Goal: Find specific page/section: Find specific page/section

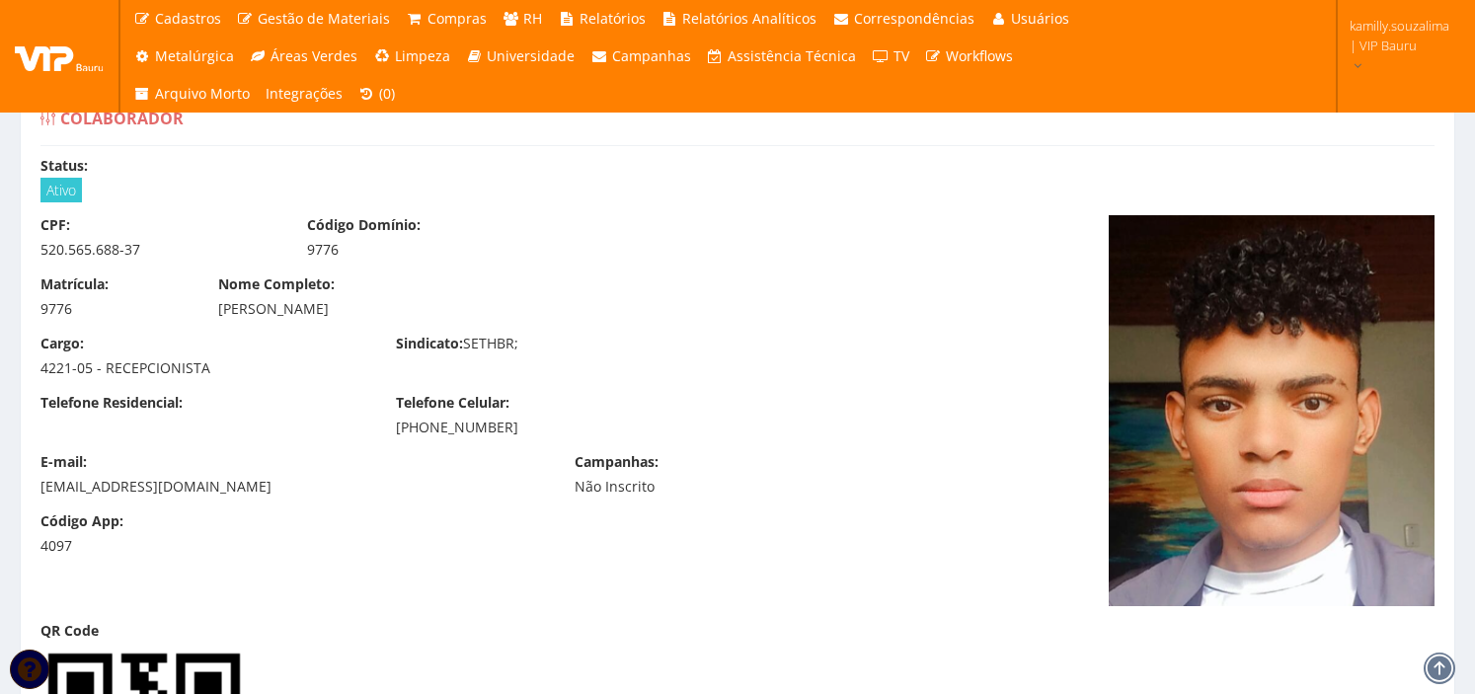
scroll to position [1535, 0]
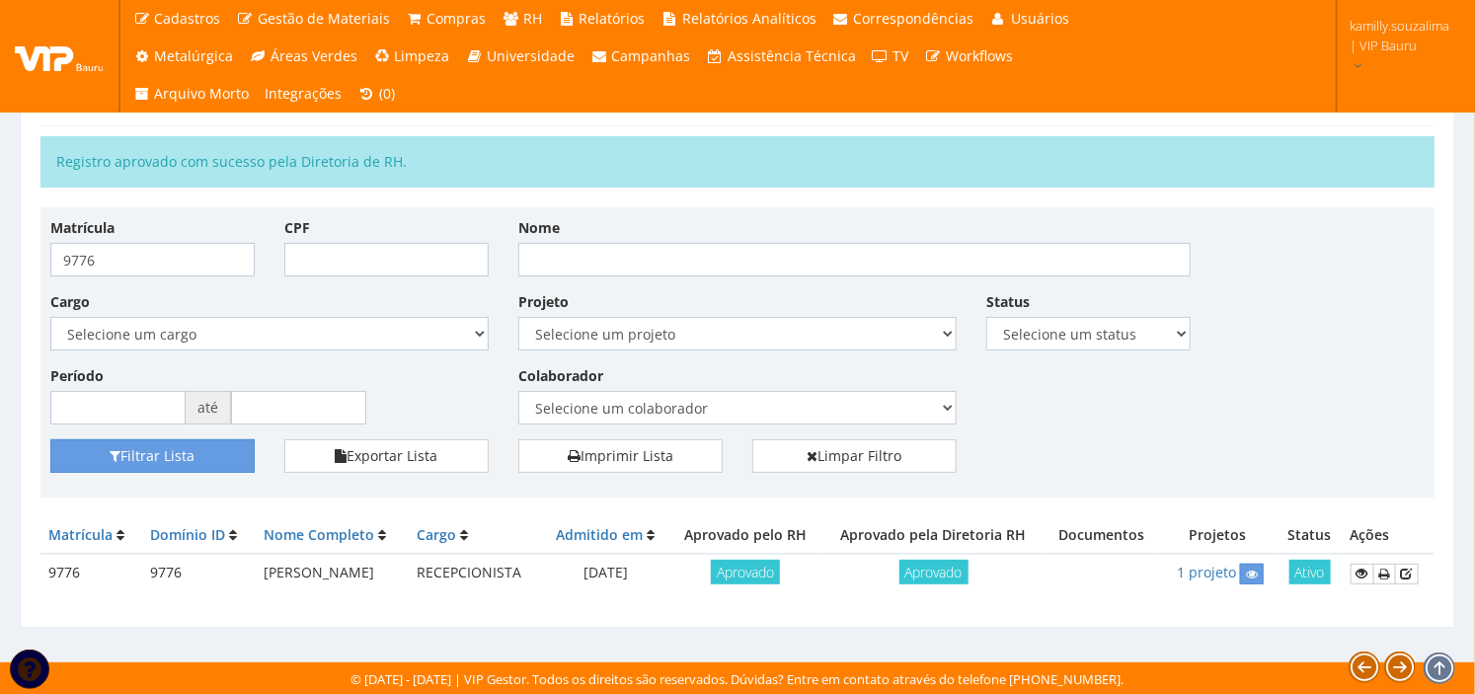
scroll to position [32, 0]
drag, startPoint x: 118, startPoint y: 252, endPoint x: -6, endPoint y: 257, distance: 124.5
click at [0, 257] on html "Cadastros Clientes Unidades Subclientes Unidades de Subclientes Projetos Vagas …" at bounding box center [737, 315] width 1475 height 694
click at [767, 250] on input "Nome" at bounding box center [854, 260] width 672 height 34
type input "luiz henrique dos santos pimentel"
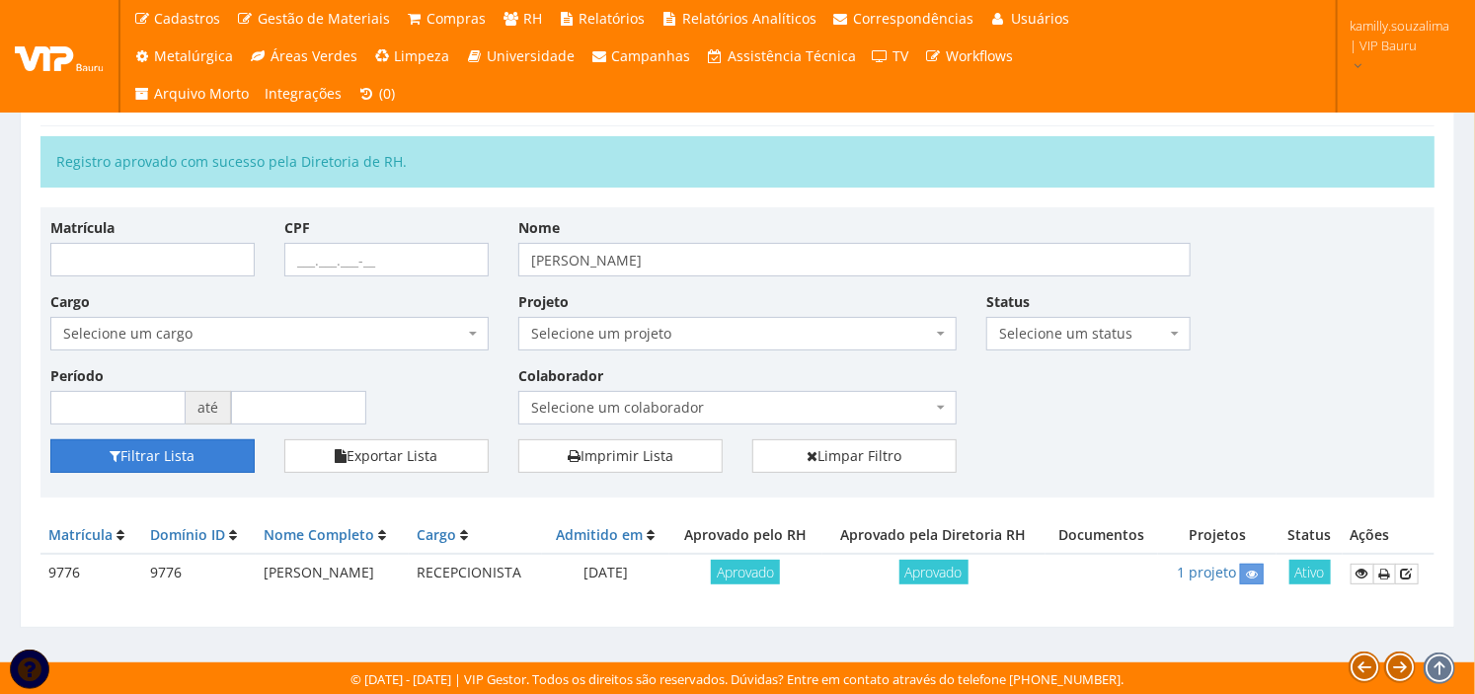
click at [215, 444] on button "Filtrar Lista" at bounding box center [152, 456] width 204 height 34
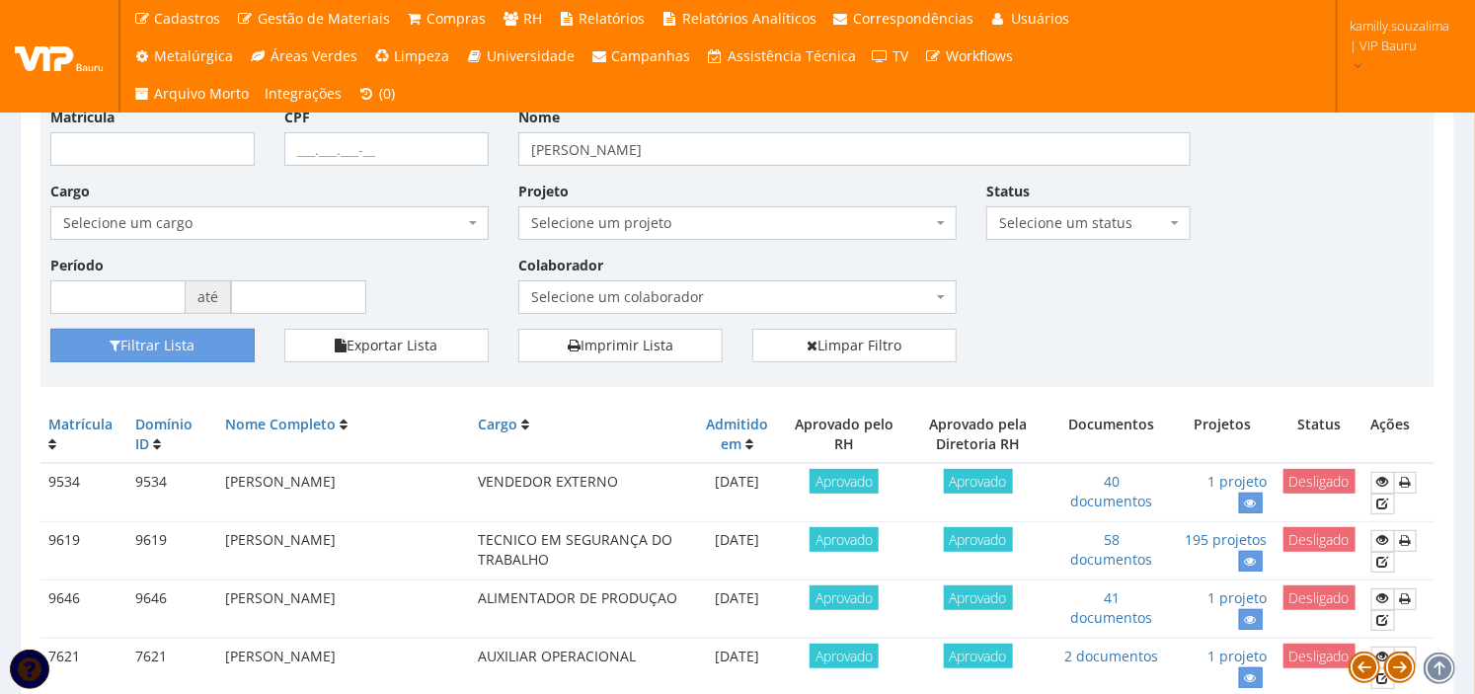
scroll to position [110, 0]
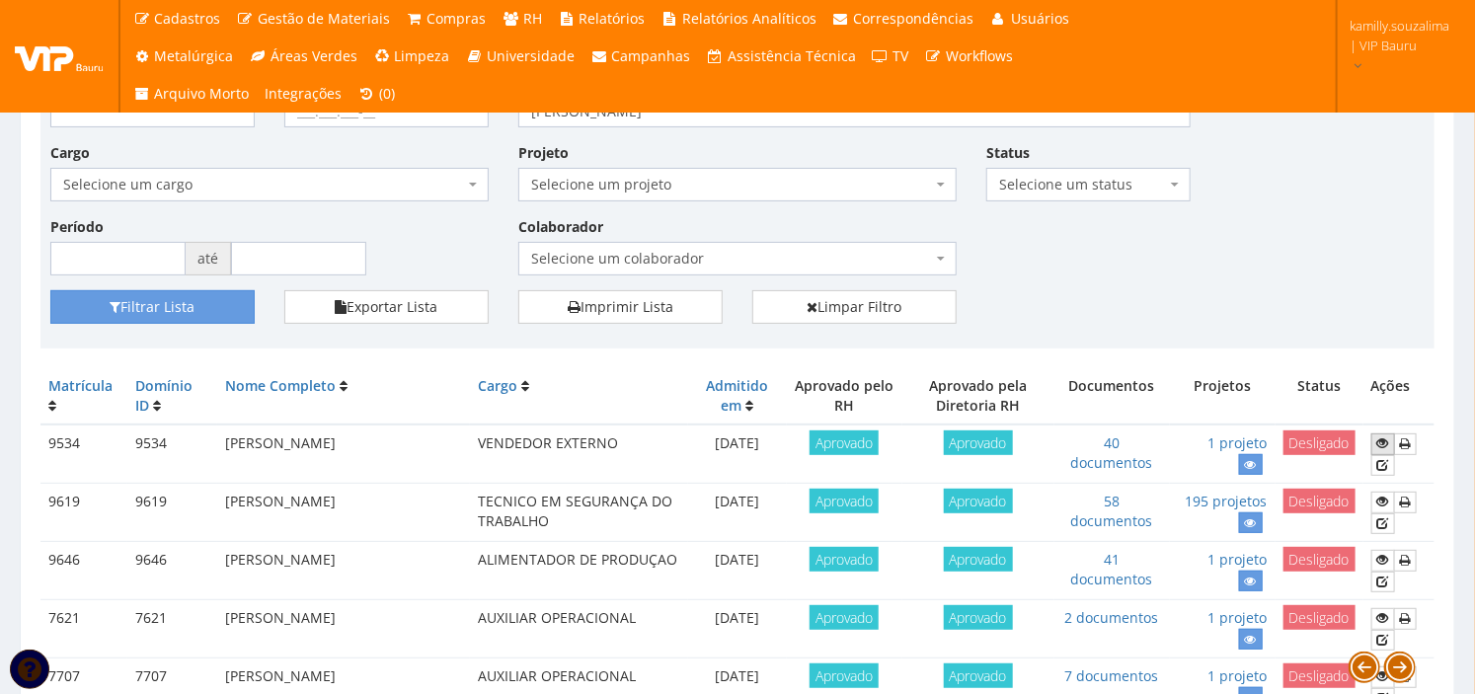
click at [1382, 437] on icon at bounding box center [1383, 443] width 12 height 14
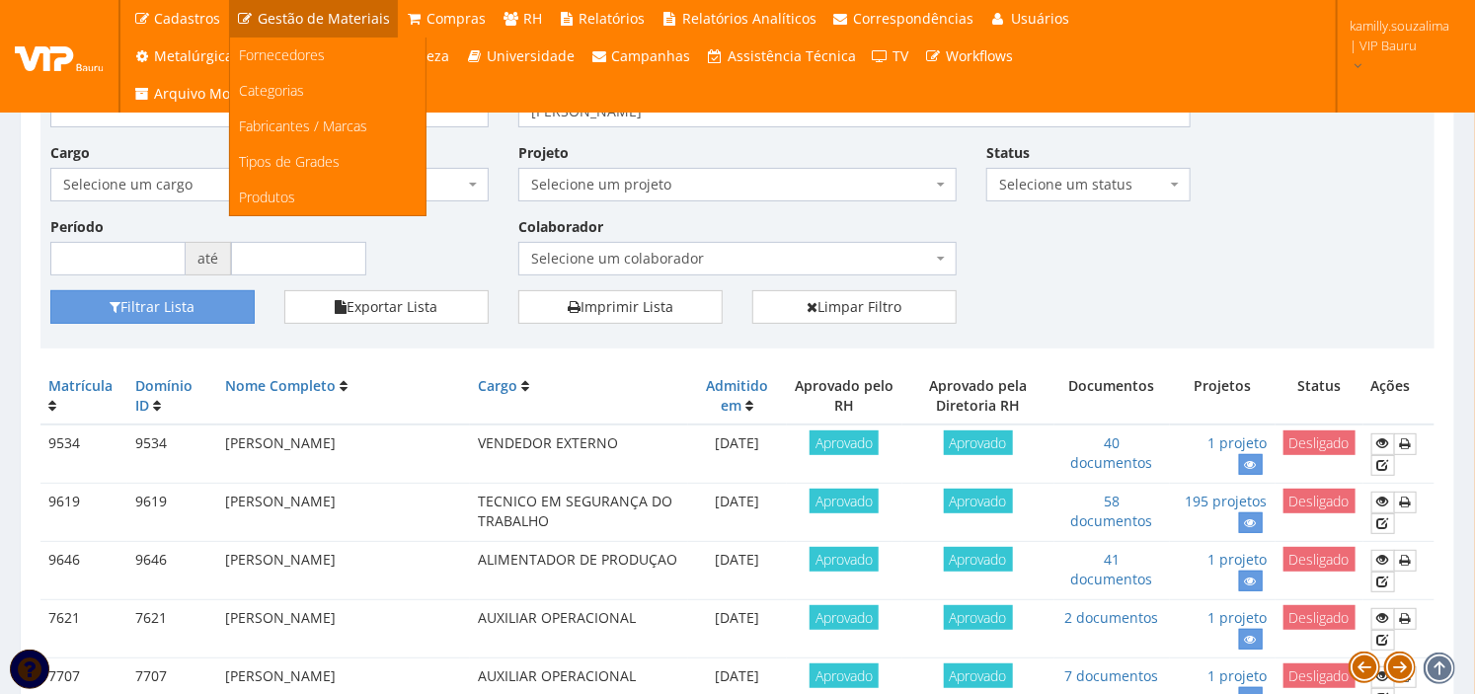
scroll to position [110, 0]
